Goal: Transaction & Acquisition: Purchase product/service

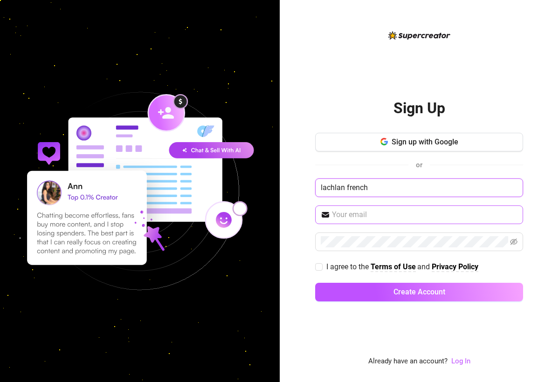
type input "lachlan french"
click at [421, 206] on span at bounding box center [419, 215] width 208 height 19
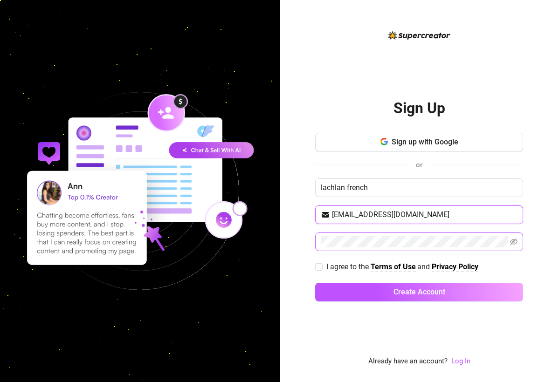
type input "[EMAIL_ADDRESS][DOMAIN_NAME]"
click at [511, 240] on icon "eye-invisible" at bounding box center [513, 241] width 7 height 7
click at [323, 264] on span "I agree to the Terms of Use and Privacy Policy" at bounding box center [402, 267] width 159 height 12
click at [322, 264] on input "I agree to the Terms of Use and Privacy Policy" at bounding box center [318, 266] width 7 height 7
checkbox input "true"
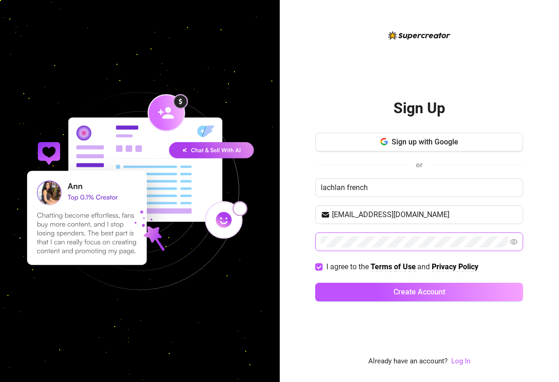
click at [339, 280] on div "Sign up with Google or lachlan french [EMAIL_ADDRESS][DOMAIN_NAME] I agree to t…" at bounding box center [419, 221] width 208 height 177
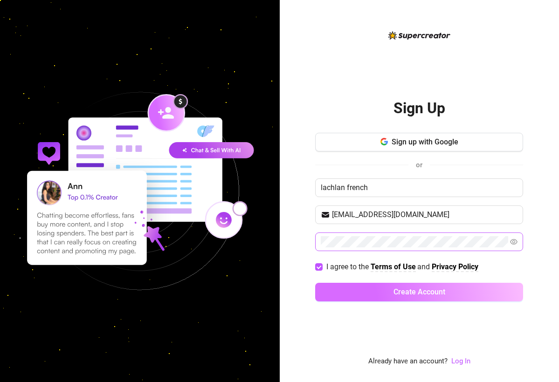
click at [343, 284] on button "Create Account" at bounding box center [419, 292] width 208 height 19
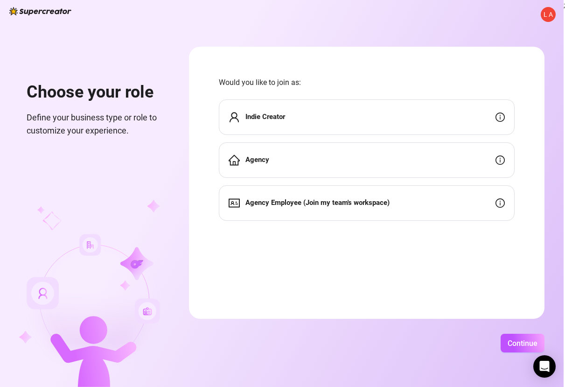
click at [347, 167] on div "Agency" at bounding box center [367, 159] width 296 height 35
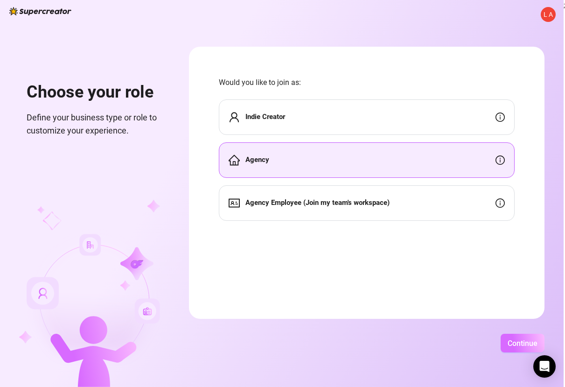
click at [537, 339] on span "Continue" at bounding box center [522, 342] width 30 height 9
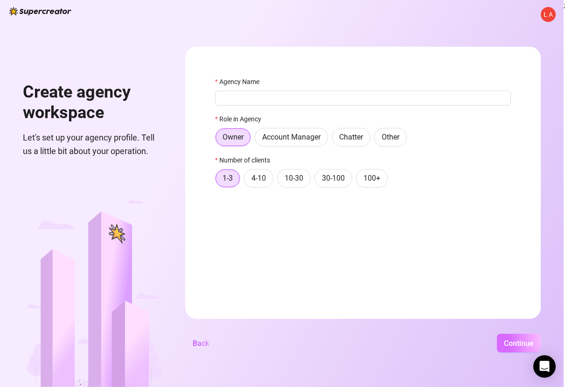
click at [529, 338] on button "Continue" at bounding box center [519, 342] width 44 height 19
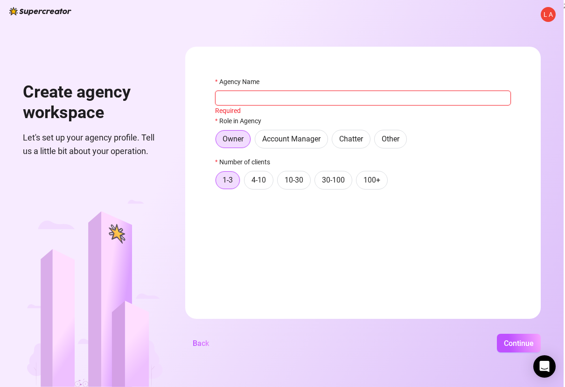
click at [309, 99] on input "Agency Name" at bounding box center [363, 97] width 296 height 15
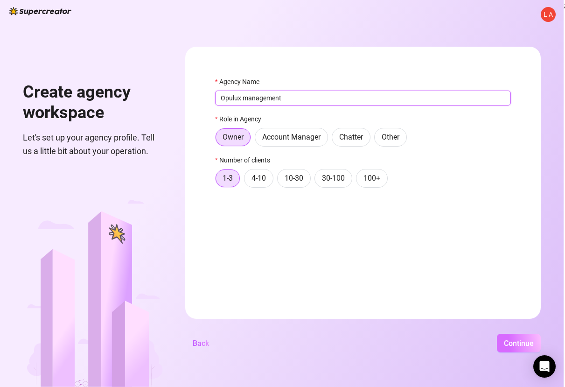
type input "Opulux management"
click at [526, 339] on button "Continue" at bounding box center [519, 342] width 44 height 19
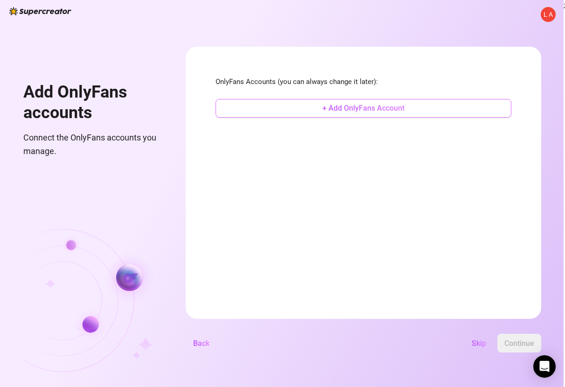
click at [370, 112] on button "+ Add OnlyFans Account" at bounding box center [363, 108] width 296 height 19
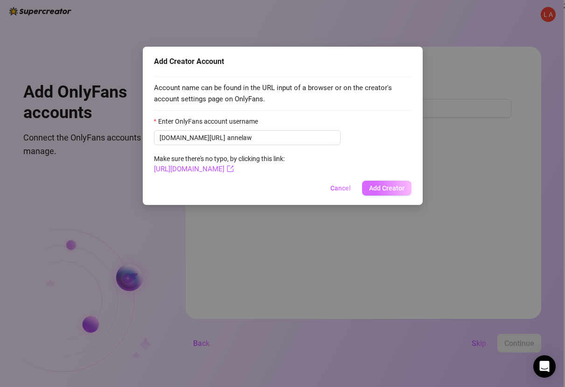
type input "annelaw"
click at [394, 182] on button "Add Creator" at bounding box center [386, 187] width 49 height 15
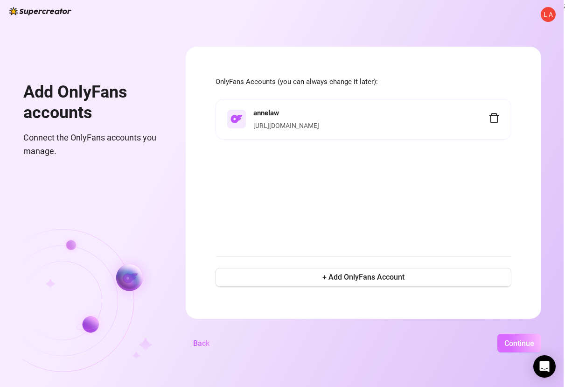
click at [534, 340] on span "Continue" at bounding box center [519, 342] width 30 height 9
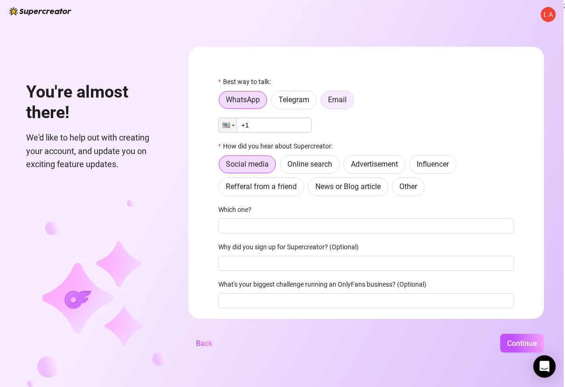
click at [345, 101] on label "Email" at bounding box center [337, 99] width 34 height 19
click at [323, 102] on input "Email" at bounding box center [323, 102] width 0 height 0
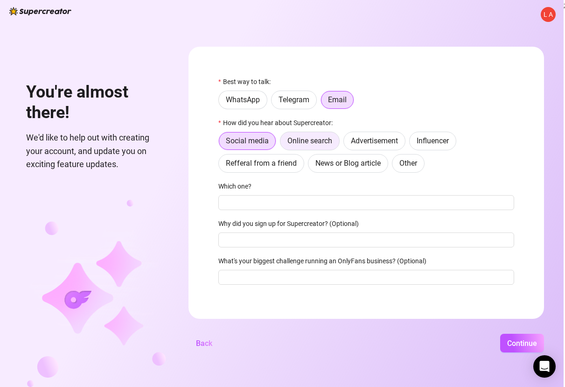
click at [313, 142] on span "Online search" at bounding box center [309, 140] width 45 height 9
click at [283, 143] on input "Online search" at bounding box center [283, 143] width 0 height 0
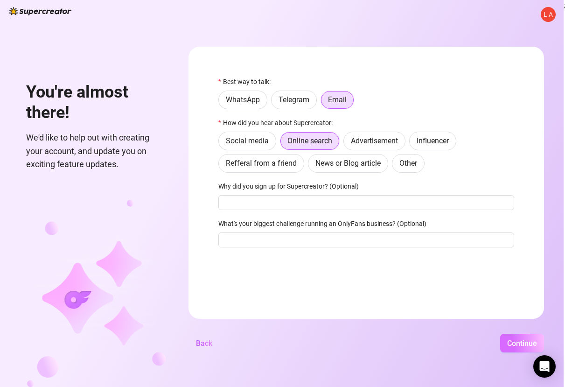
click at [525, 345] on span "Continue" at bounding box center [522, 342] width 30 height 9
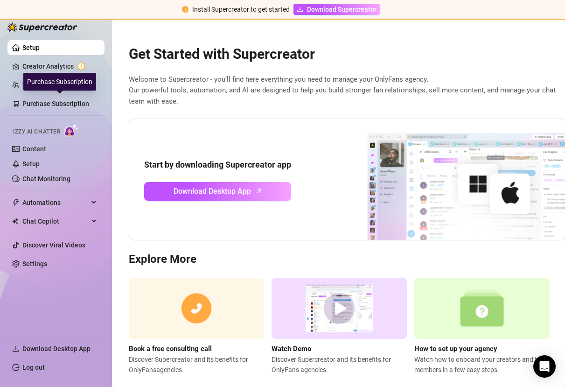
click at [61, 83] on div "Purchase Subscription" at bounding box center [59, 82] width 73 height 18
click at [22, 83] on link "Team Analytics" at bounding box center [45, 84] width 46 height 7
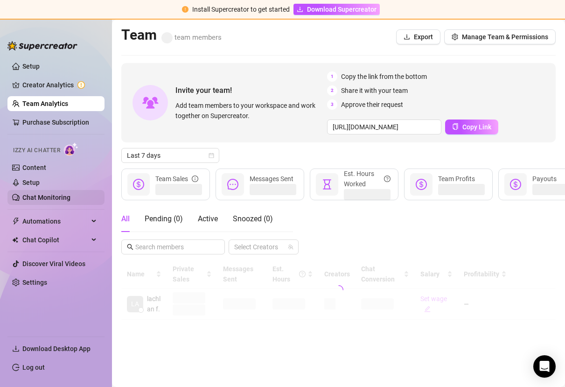
click at [55, 195] on link "Chat Monitoring" at bounding box center [46, 196] width 48 height 7
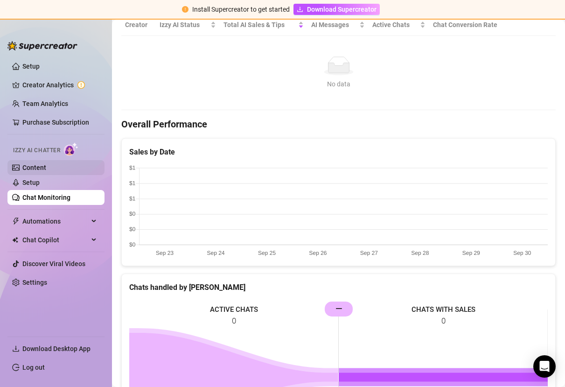
scroll to position [167, 0]
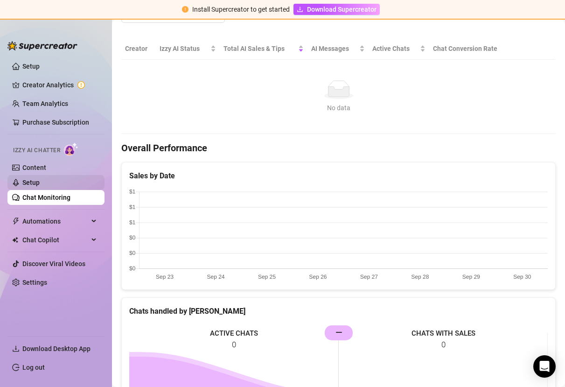
click at [30, 181] on link "Setup" at bounding box center [30, 182] width 17 height 7
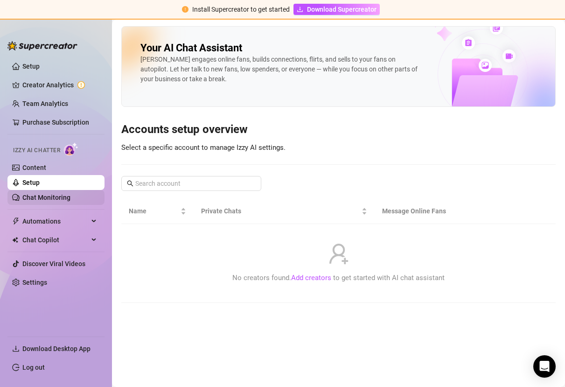
click at [49, 199] on link "Chat Monitoring" at bounding box center [46, 196] width 48 height 7
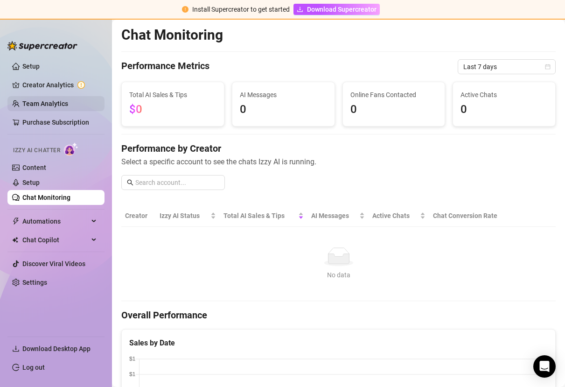
click at [43, 104] on link "Team Analytics" at bounding box center [45, 103] width 46 height 7
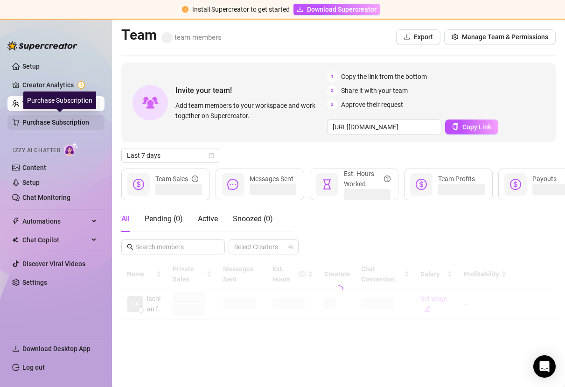
click at [52, 119] on link "Purchase Subscription" at bounding box center [59, 122] width 75 height 15
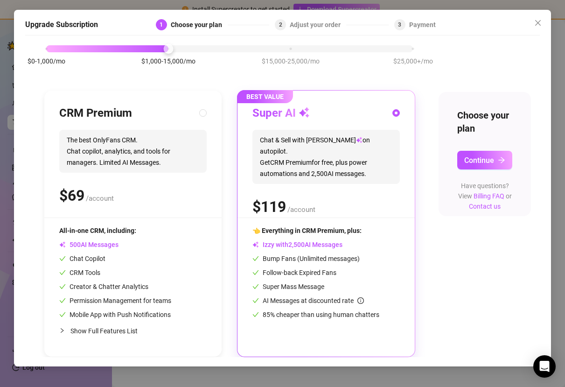
scroll to position [48, 0]
click at [538, 21] on icon "close" at bounding box center [537, 22] width 7 height 7
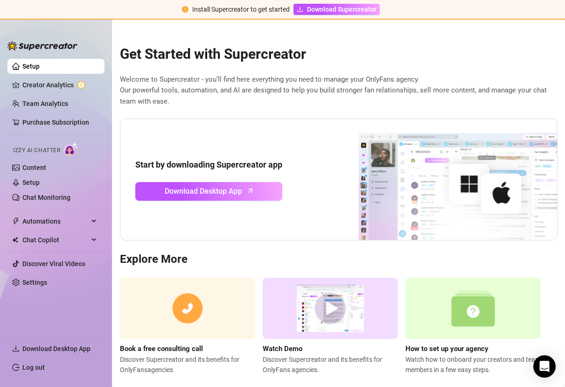
scroll to position [0, 9]
click at [317, 11] on span "Download Supercreator" at bounding box center [341, 9] width 69 height 10
